Goal: Task Accomplishment & Management: Manage account settings

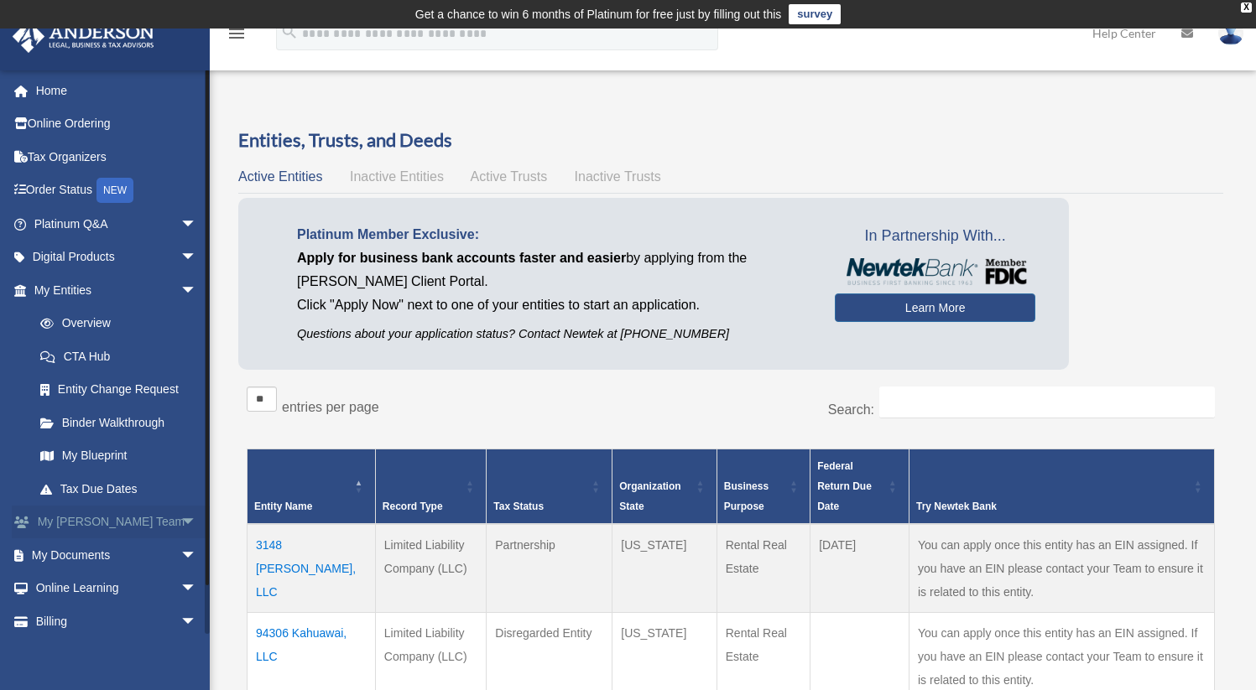
click at [180, 524] on span "arrow_drop_down" at bounding box center [197, 523] width 34 height 34
click at [180, 524] on span "arrow_drop_up" at bounding box center [197, 523] width 34 height 34
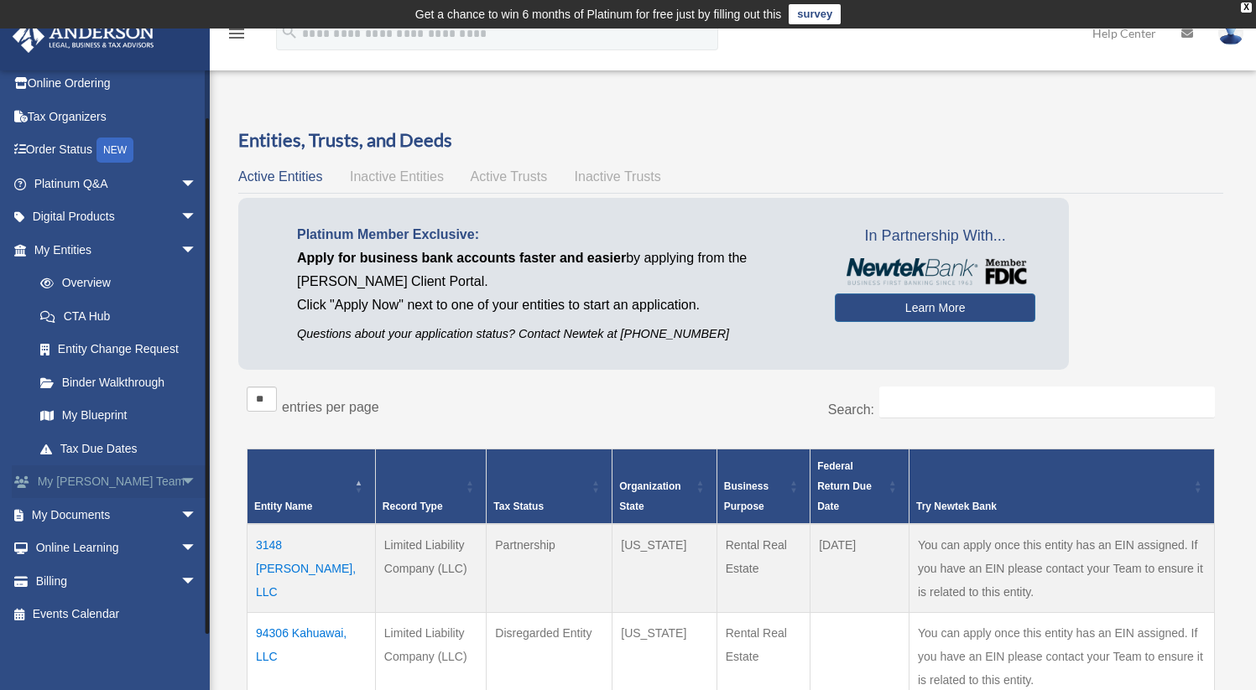
scroll to position [41, 0]
click at [180, 510] on span "arrow_drop_down" at bounding box center [197, 515] width 34 height 34
click at [66, 549] on link "Box" at bounding box center [122, 548] width 199 height 34
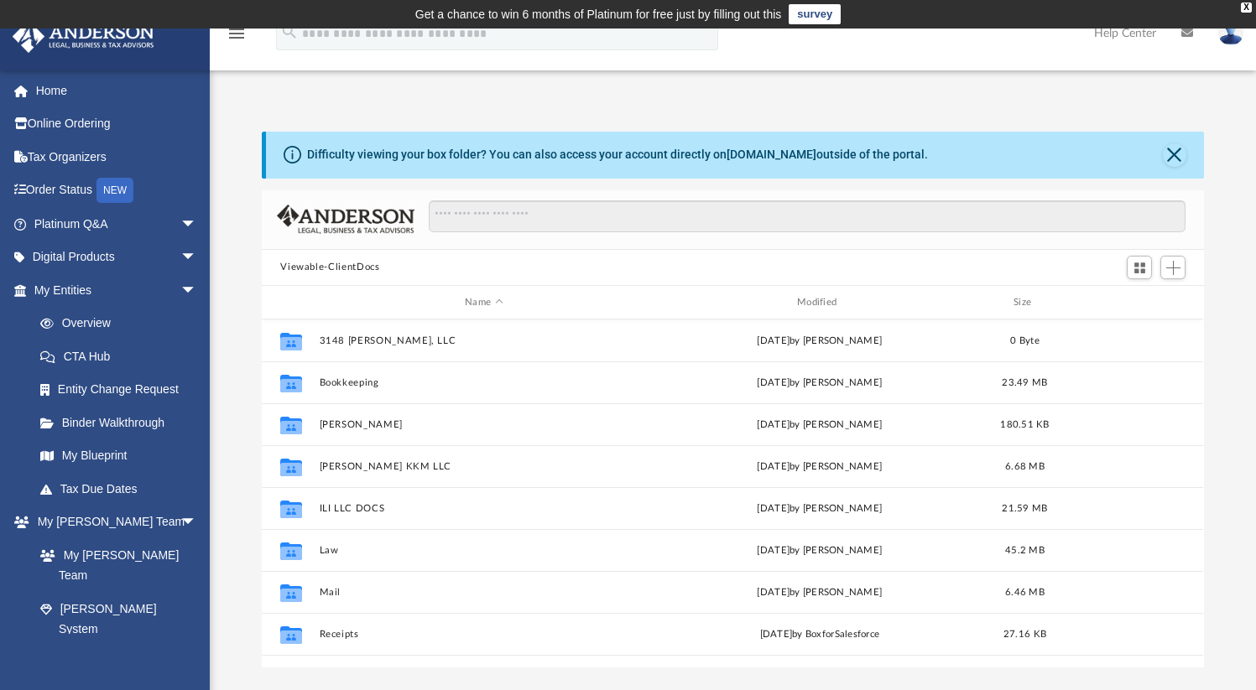
scroll to position [368, 929]
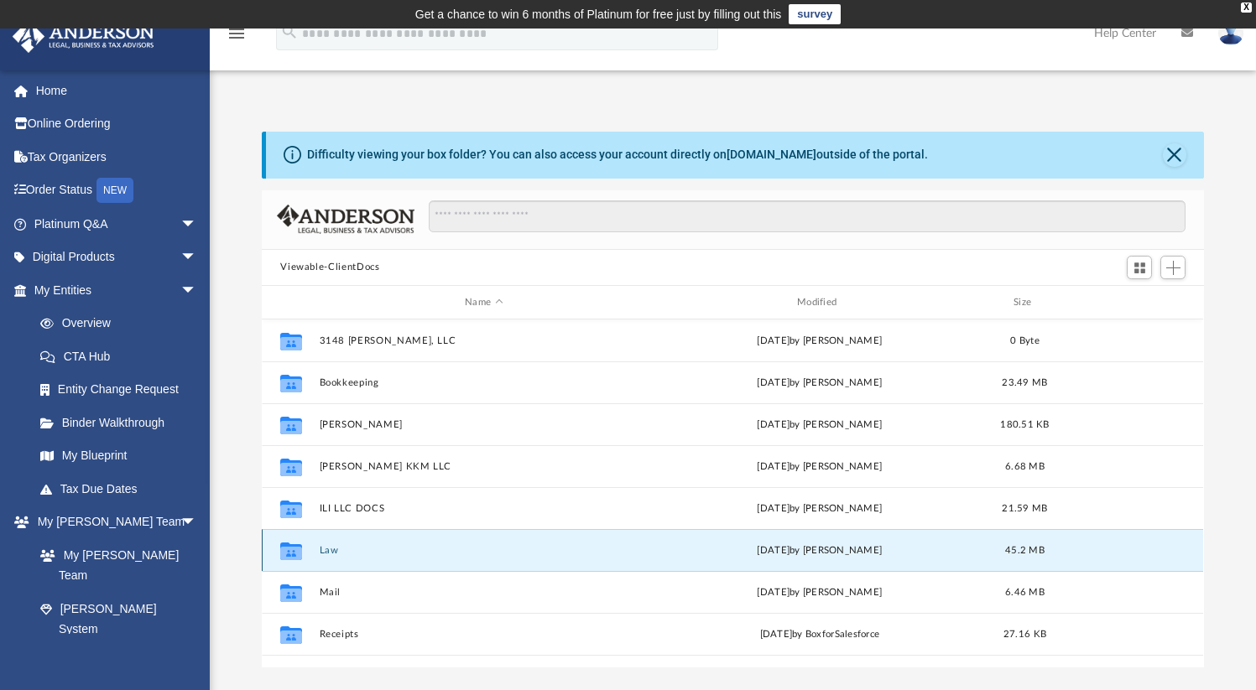
click at [331, 548] on button "Law" at bounding box center [484, 550] width 329 height 11
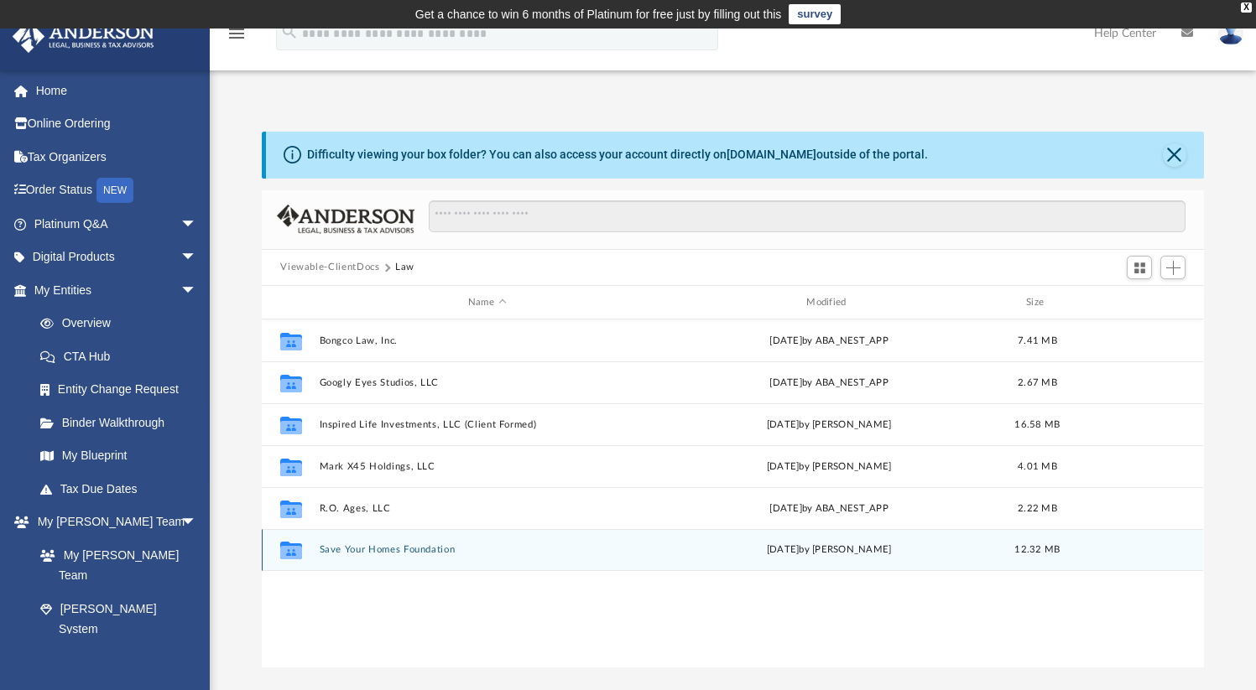
click at [334, 550] on button "Save Your Homes Foundation" at bounding box center [487, 550] width 335 height 11
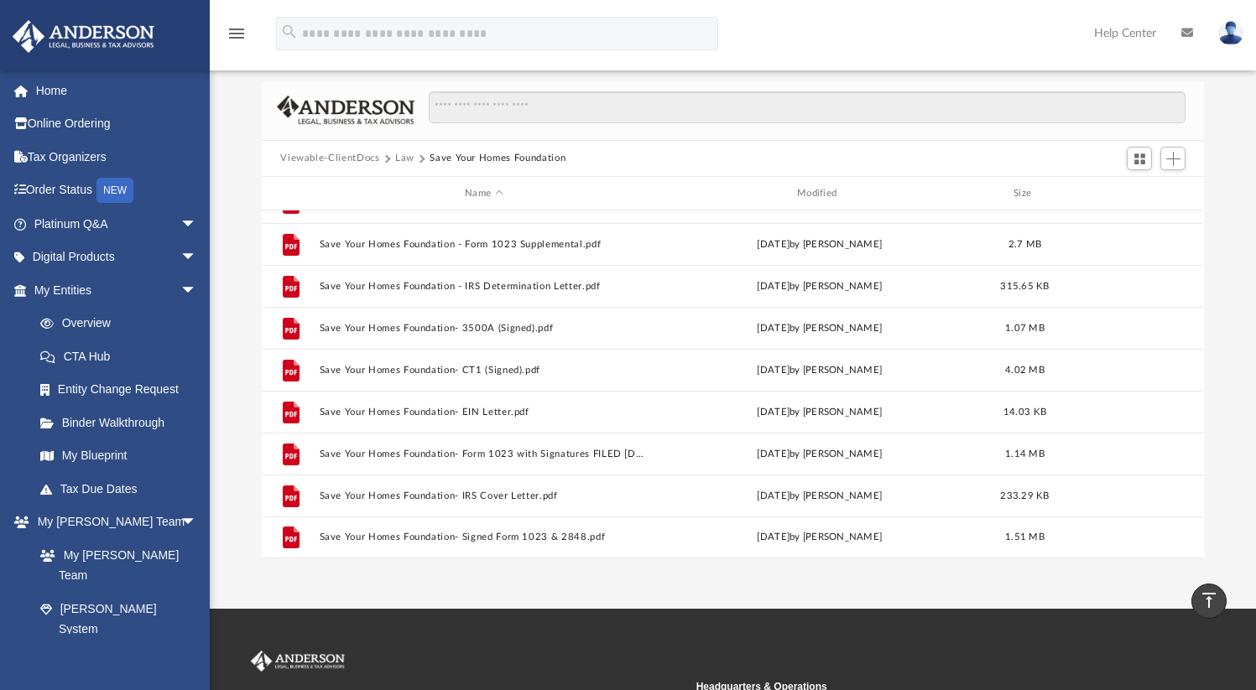
scroll to position [0, 0]
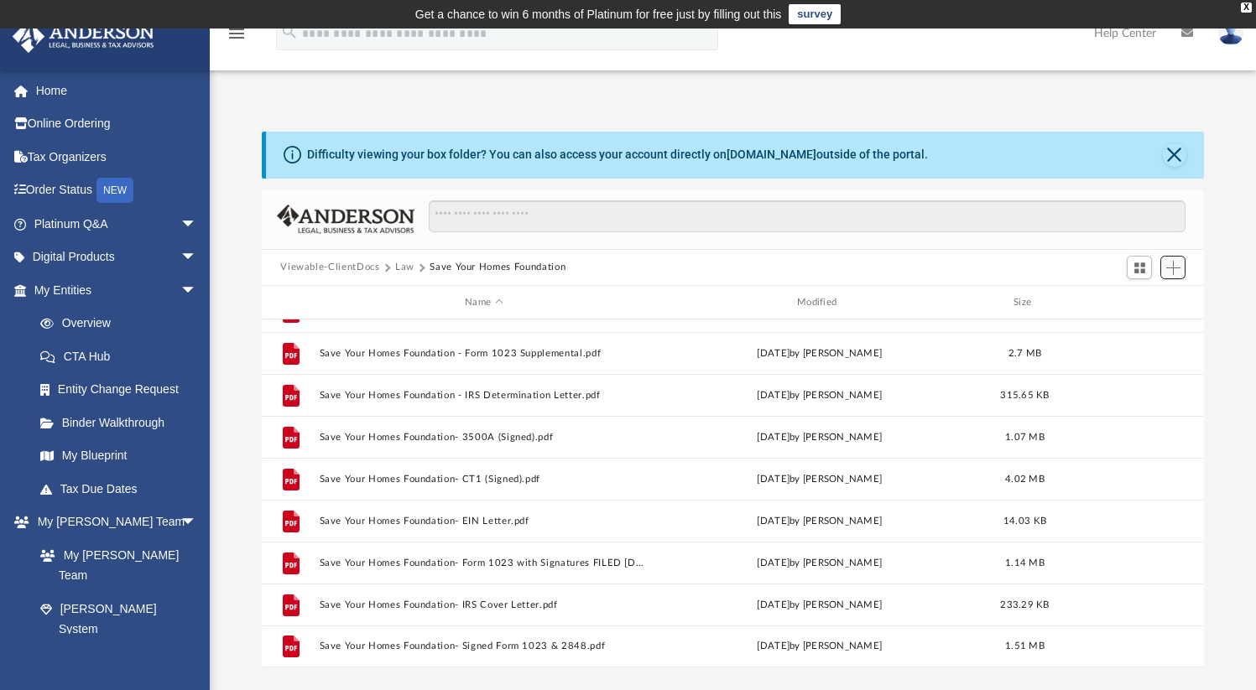
click at [1165, 267] on button "Add" at bounding box center [1172, 267] width 25 height 23
click at [1145, 299] on li "Upload" at bounding box center [1150, 301] width 54 height 18
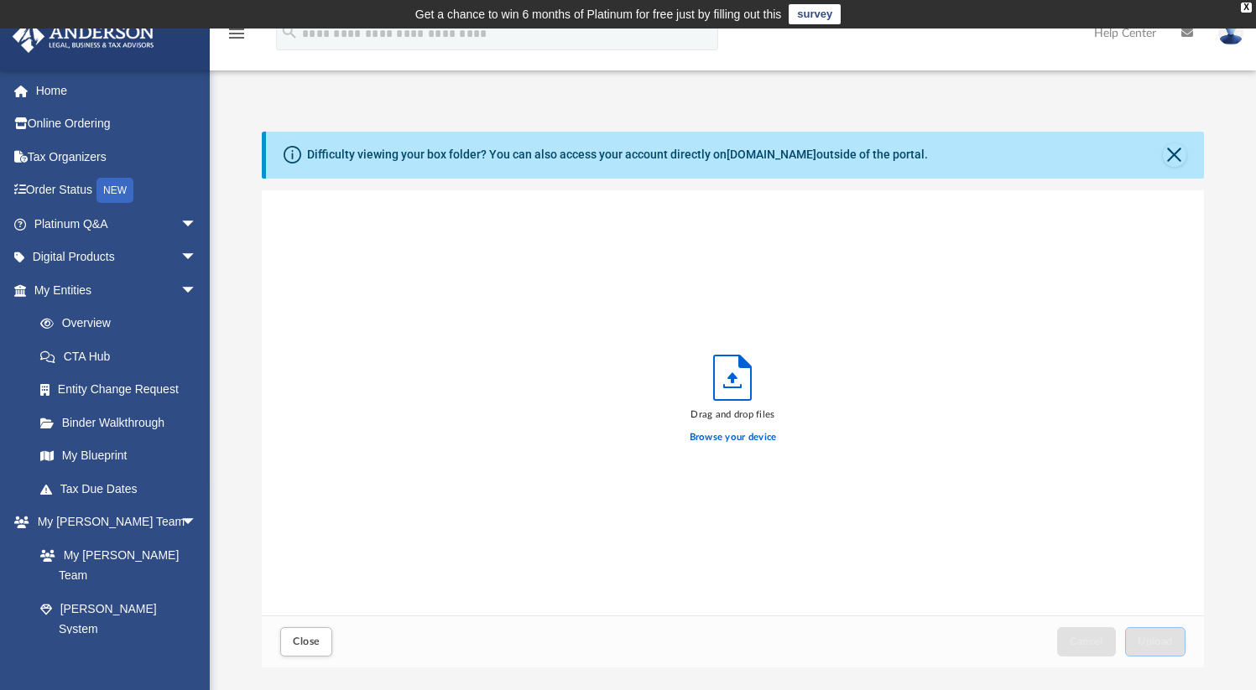
scroll to position [413, 929]
click at [751, 439] on label "Browse your device" at bounding box center [733, 437] width 87 height 15
click at [0, 0] on input "Browse your device" at bounding box center [0, 0] width 0 height 0
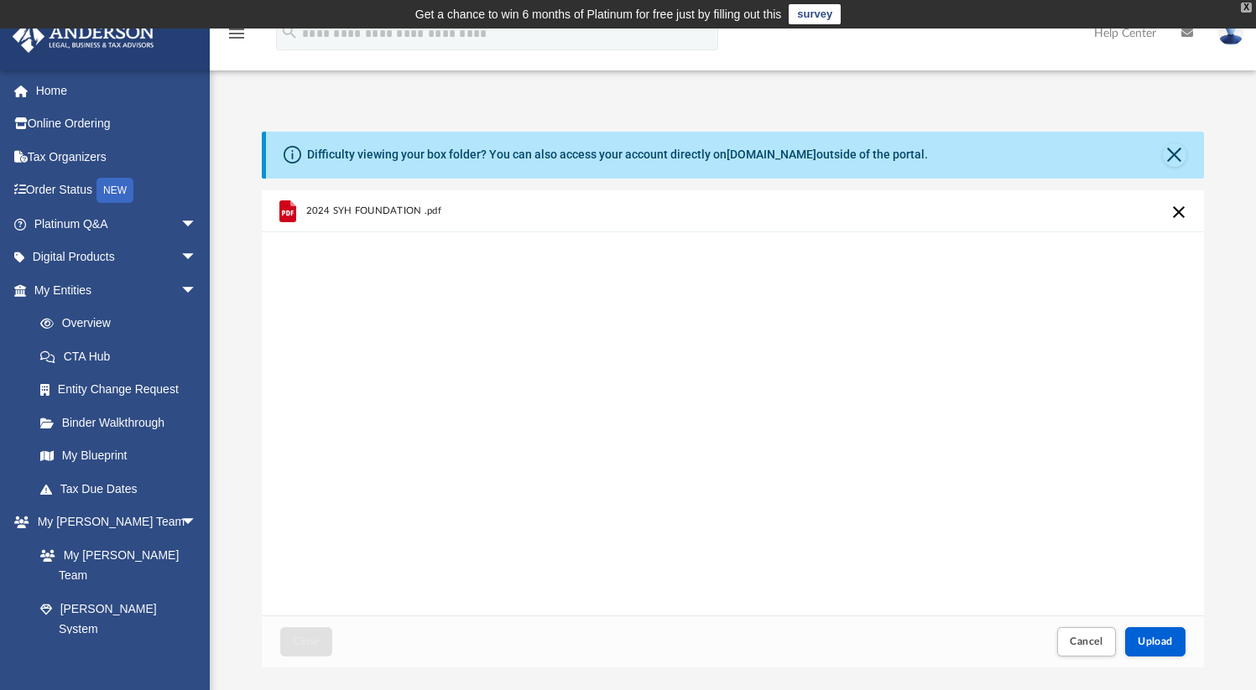
click at [1250, 8] on div "X" at bounding box center [1246, 8] width 11 height 10
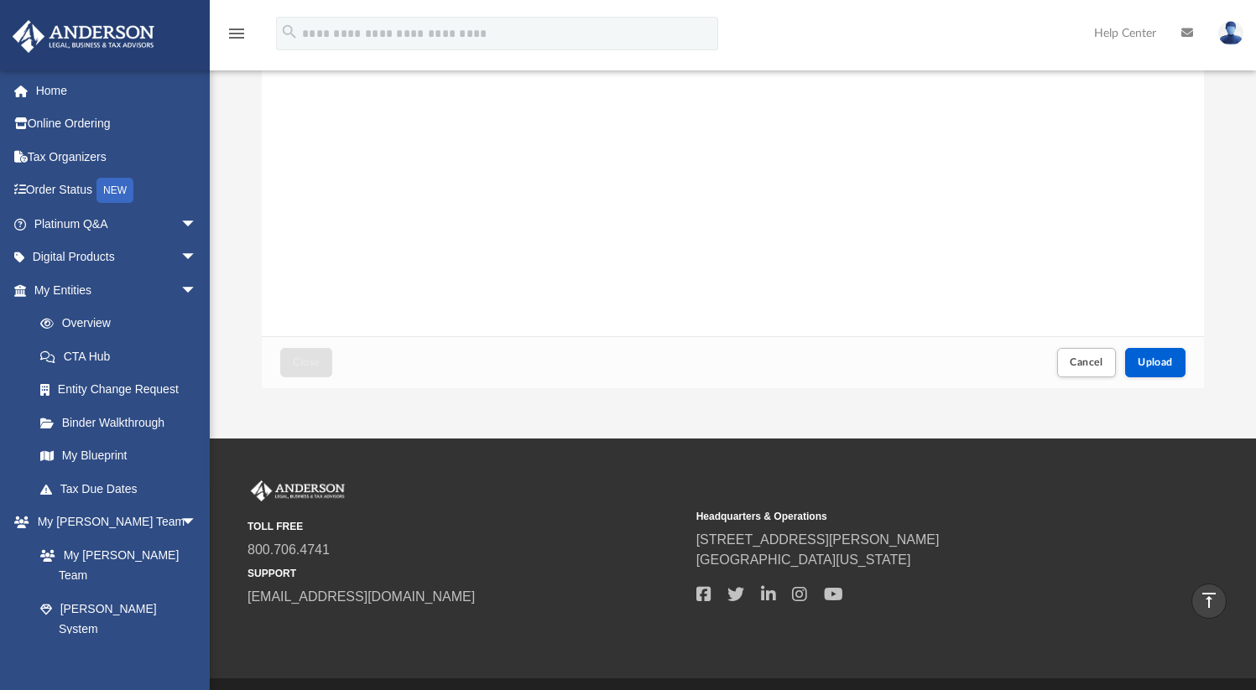
scroll to position [258, 0]
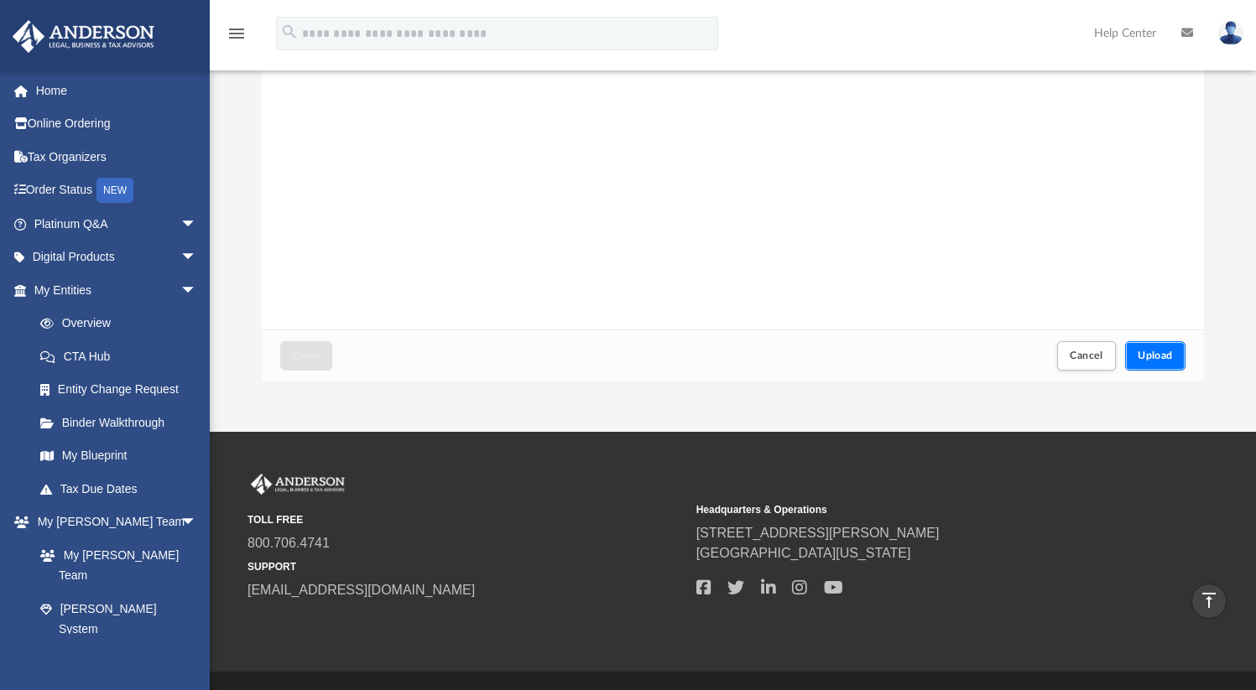
click at [1155, 356] on span "Upload" at bounding box center [1155, 356] width 35 height 10
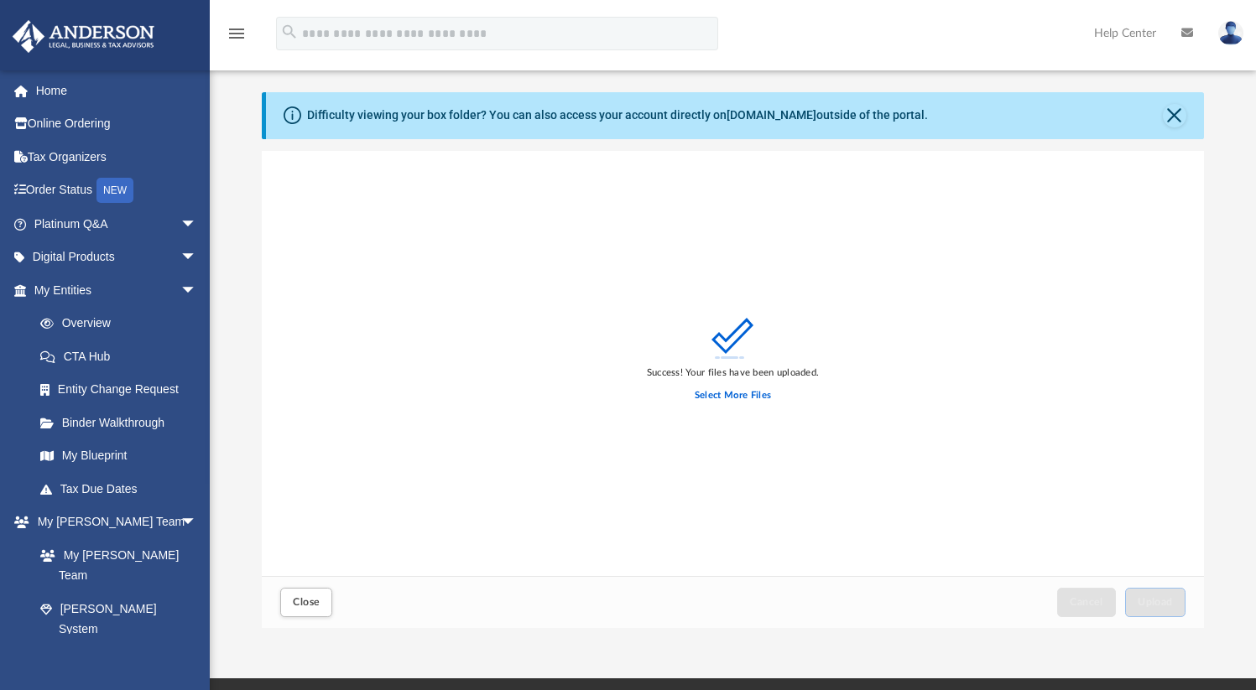
scroll to position [0, 0]
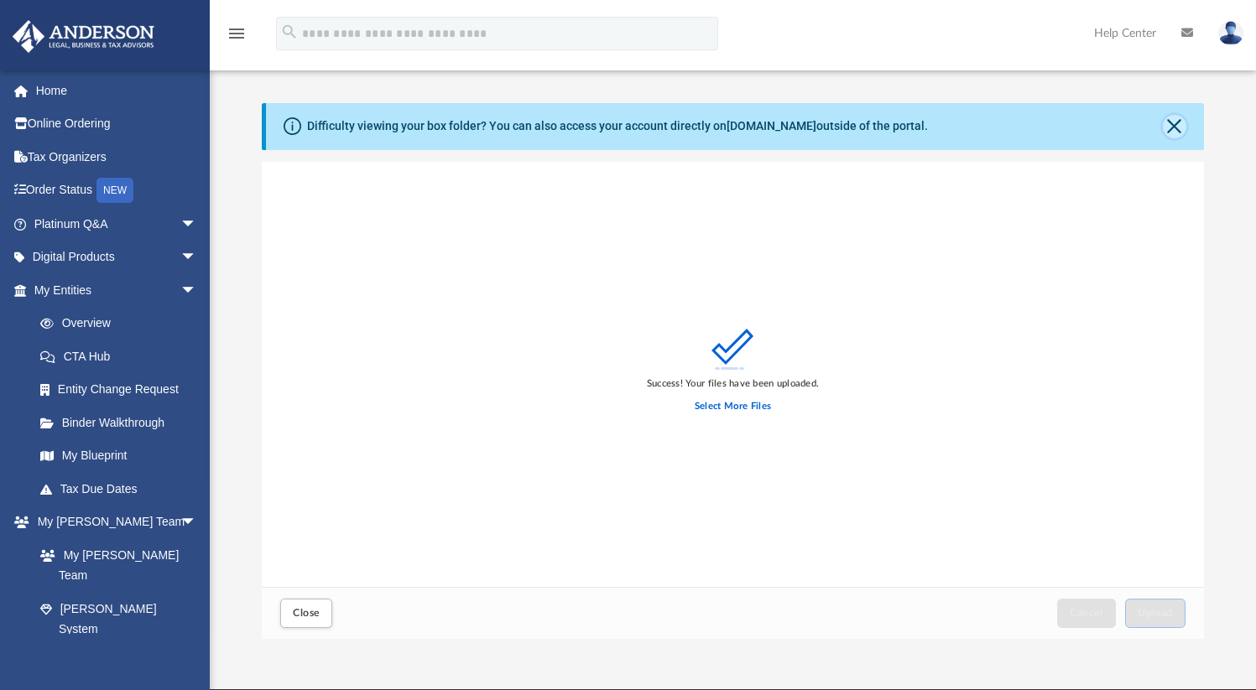
click at [1175, 124] on button "Close" at bounding box center [1174, 126] width 23 height 23
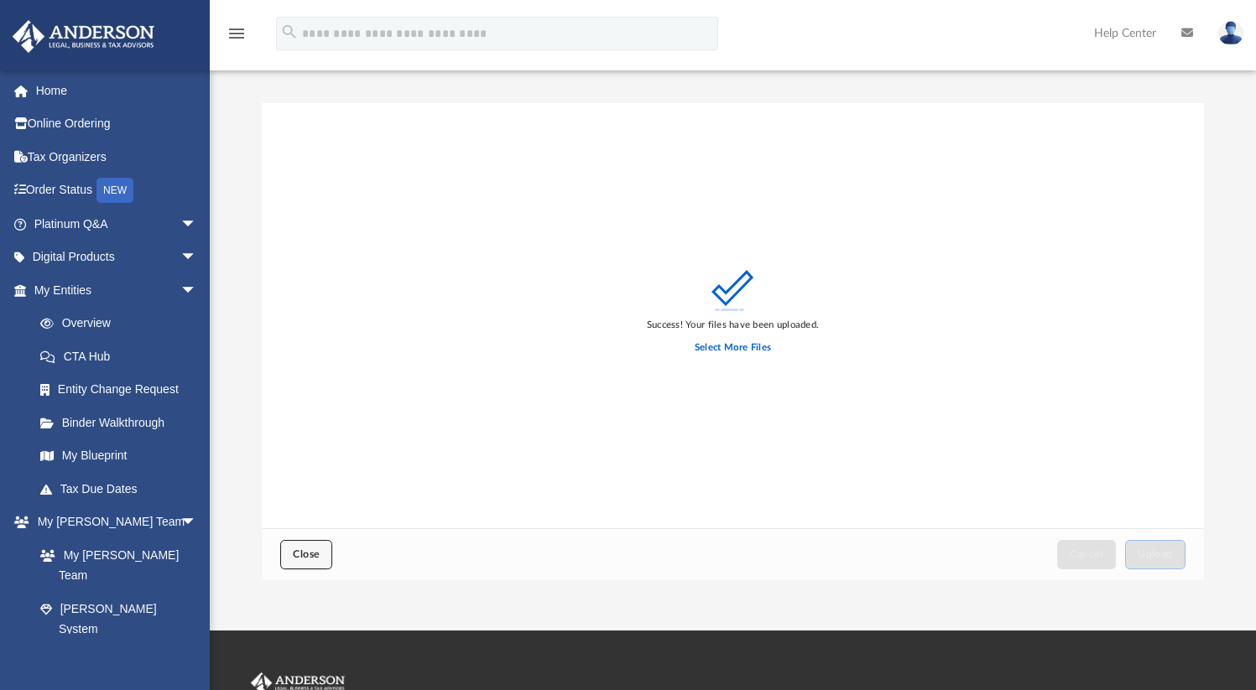
click at [313, 557] on span "Close" at bounding box center [306, 555] width 27 height 10
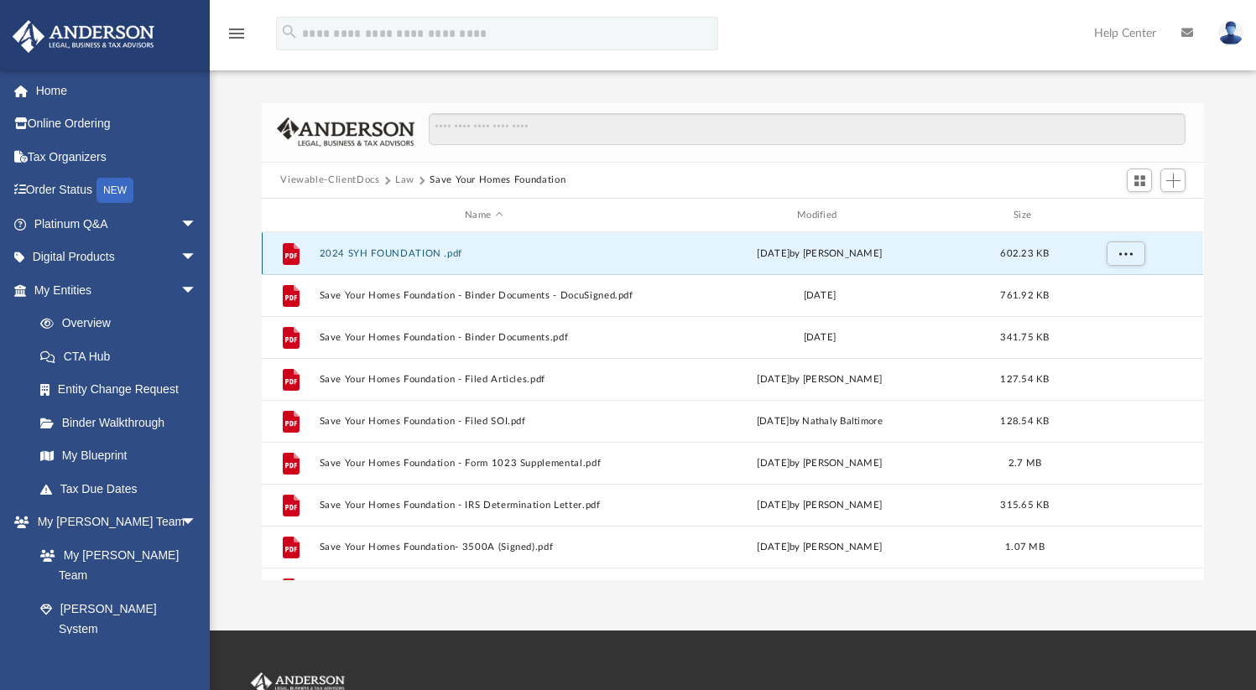
click at [425, 249] on button "2024 SYH FOUNDATION .pdf" at bounding box center [484, 253] width 329 height 11
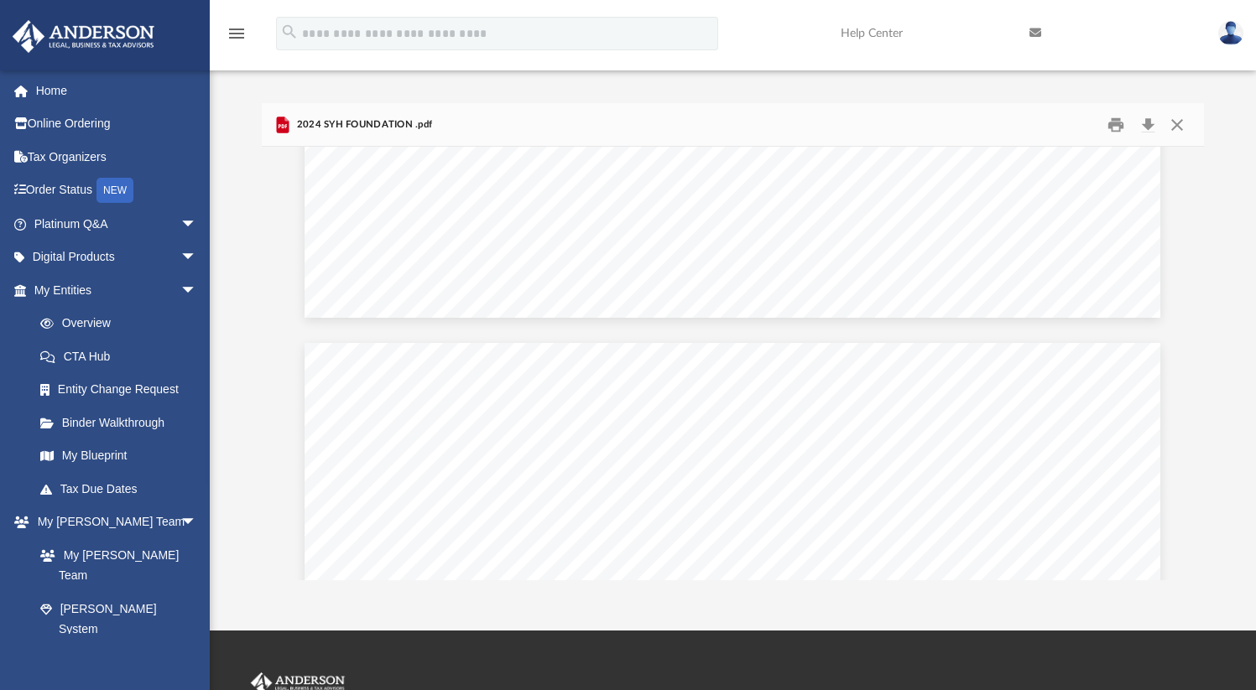
scroll to position [5580, 0]
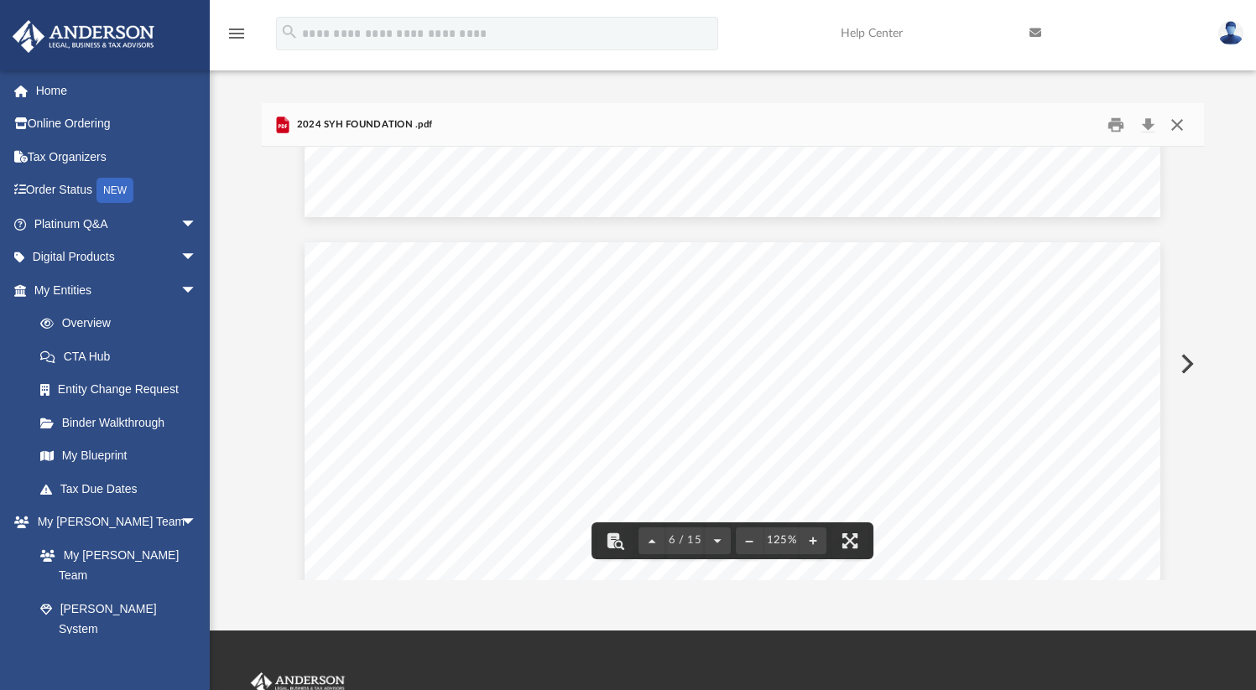
click at [1172, 125] on button "Close" at bounding box center [1177, 125] width 30 height 26
